Goal: Complete application form

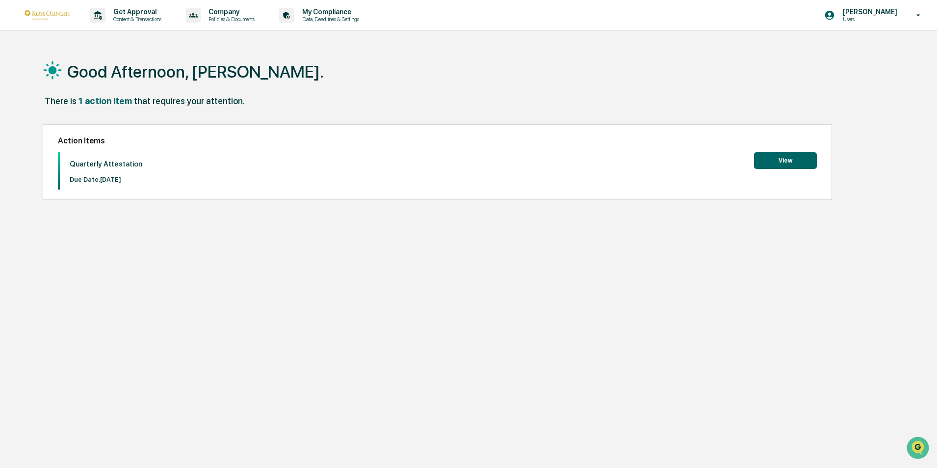
click at [773, 158] on button "View" at bounding box center [785, 160] width 63 height 17
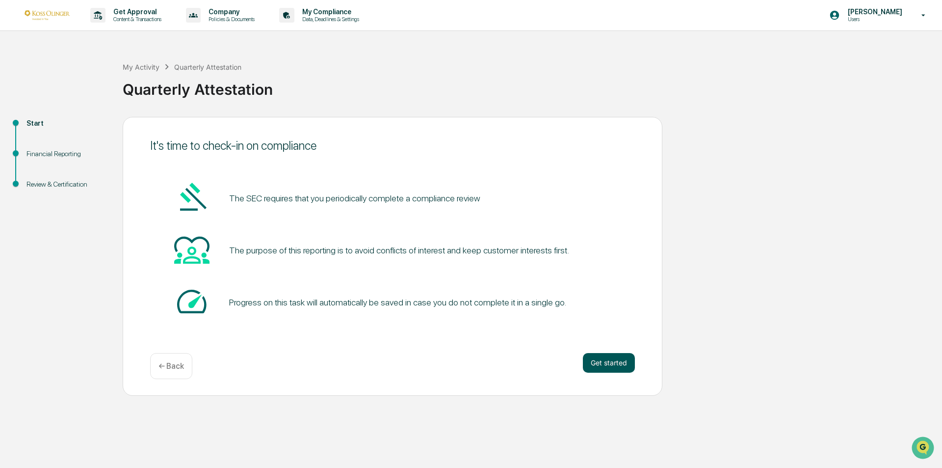
click at [616, 362] on button "Get started" at bounding box center [609, 363] width 52 height 20
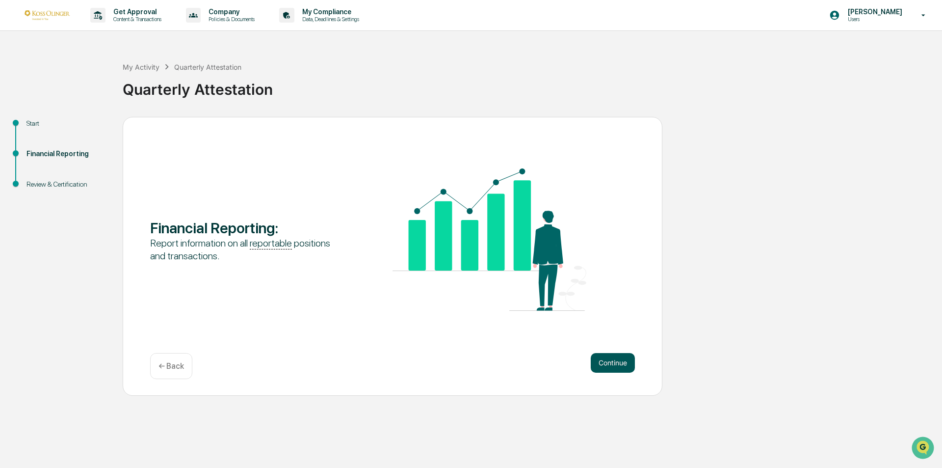
click at [612, 363] on button "Continue" at bounding box center [613, 363] width 44 height 20
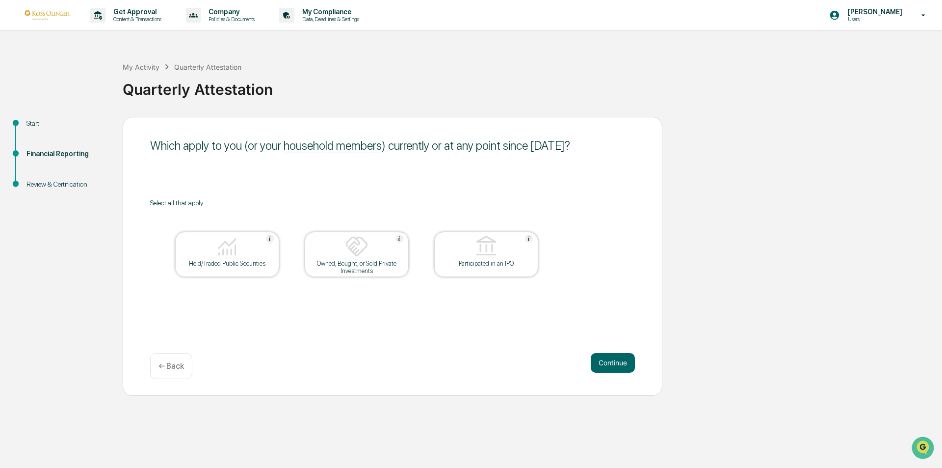
click at [236, 262] on div "Held/Traded Public Securities" at bounding box center [227, 263] width 88 height 7
click at [343, 254] on div at bounding box center [357, 247] width 98 height 25
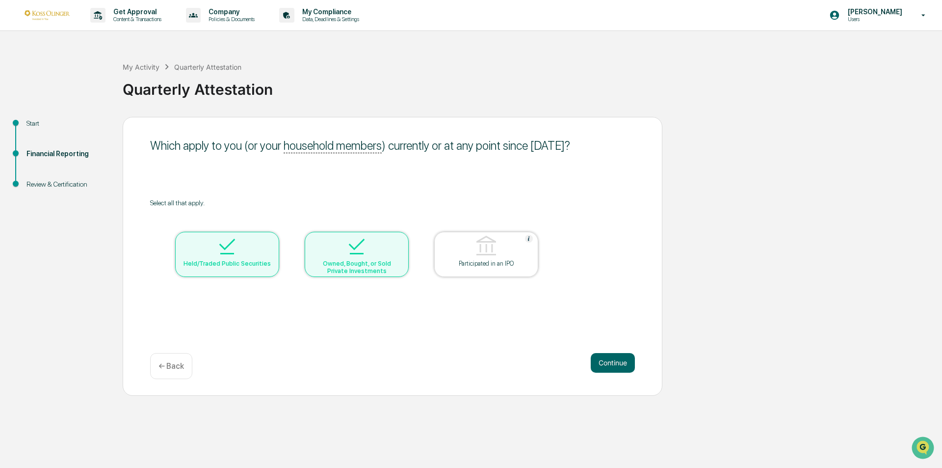
click at [343, 254] on div at bounding box center [357, 247] width 98 height 25
click at [367, 267] on div "Owned, Bought, or Sold Private Investments" at bounding box center [357, 267] width 88 height 15
click at [621, 368] on button "Continue" at bounding box center [613, 363] width 44 height 20
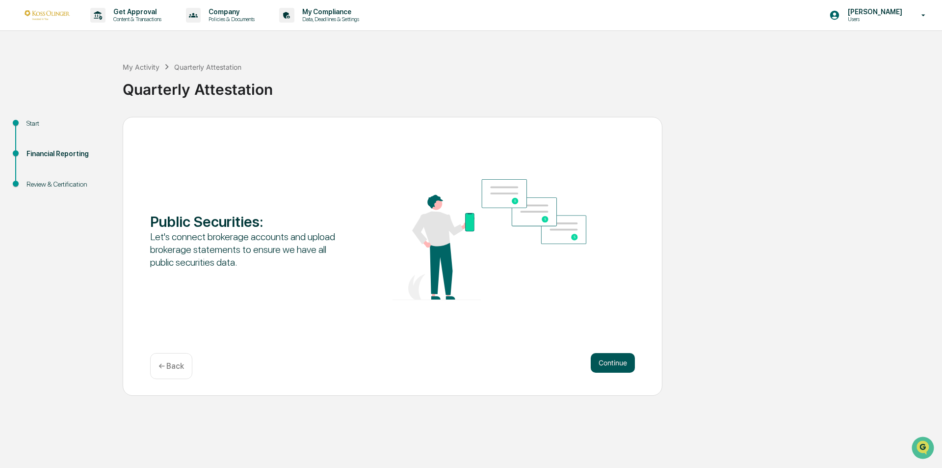
click at [617, 363] on button "Continue" at bounding box center [613, 363] width 44 height 20
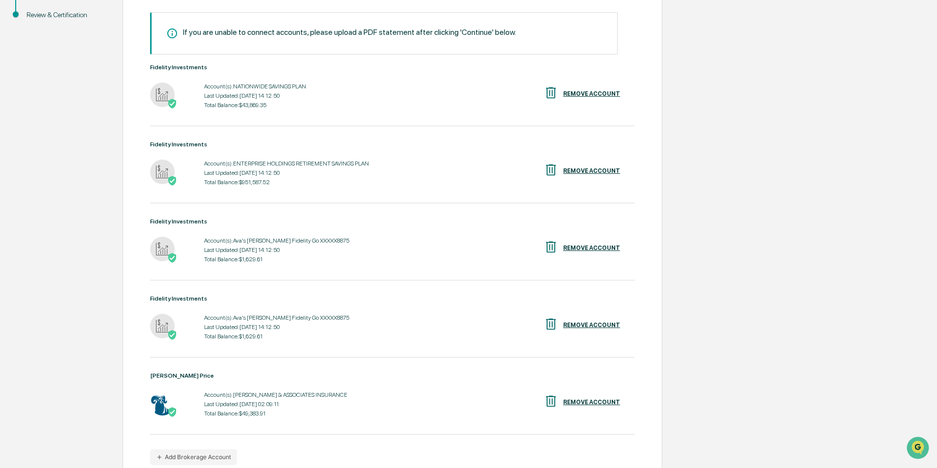
scroll to position [218, 0]
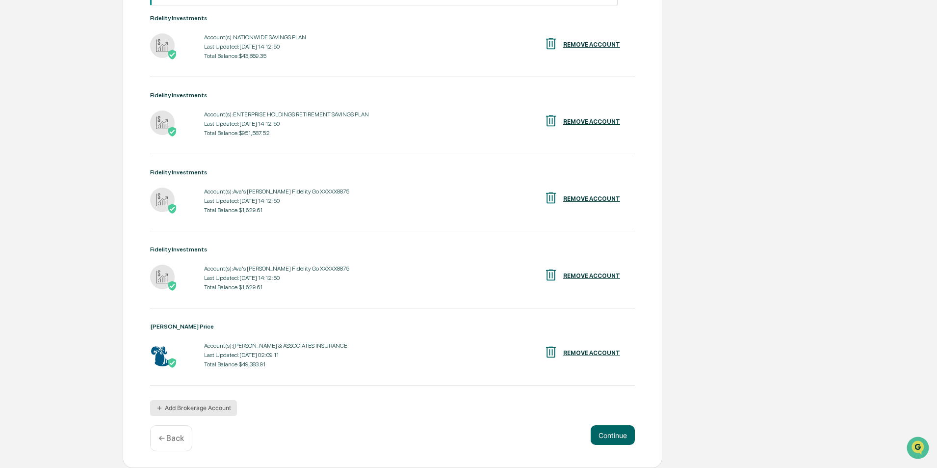
click at [205, 412] on button "Add Brokerage Account" at bounding box center [193, 408] width 87 height 16
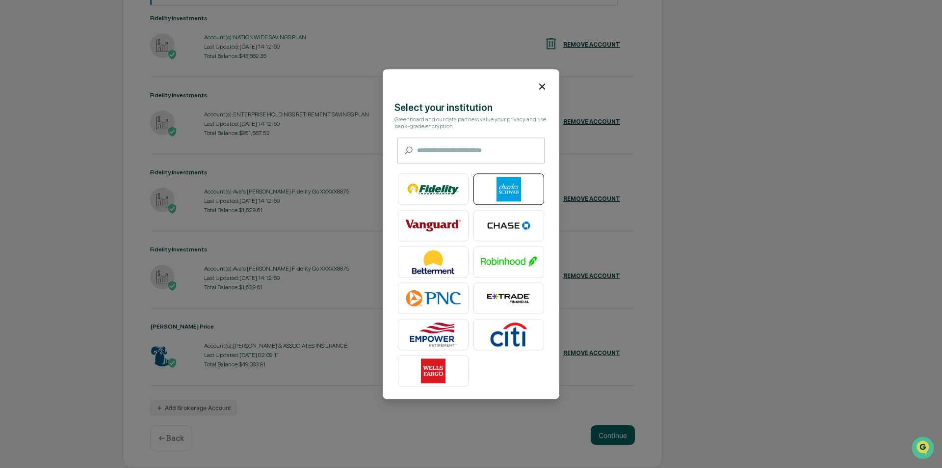
click at [483, 188] on img at bounding box center [509, 189] width 56 height 25
click at [539, 83] on icon at bounding box center [542, 86] width 6 height 6
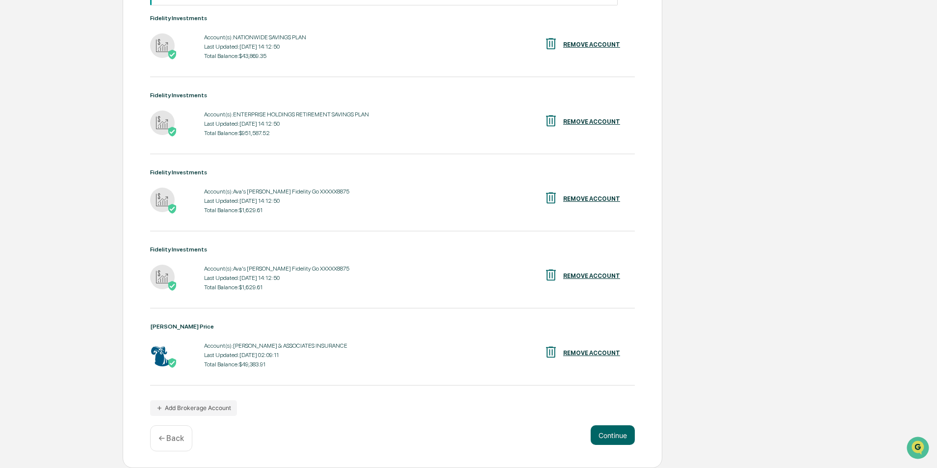
scroll to position [0, 0]
